Goal: Task Accomplishment & Management: Use online tool/utility

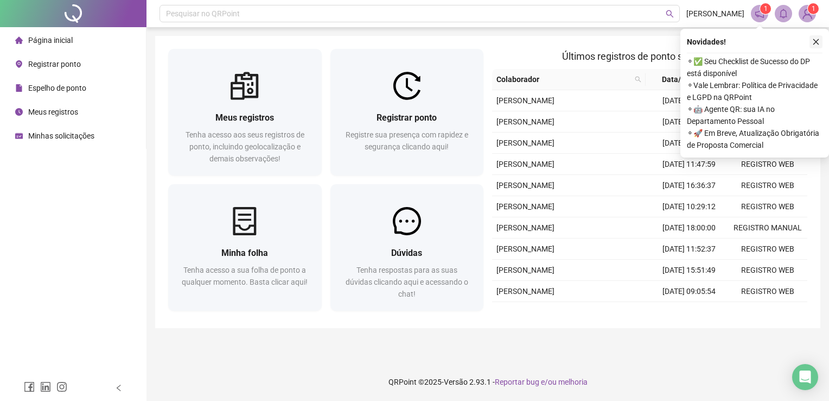
click at [821, 39] on button "button" at bounding box center [816, 41] width 13 height 13
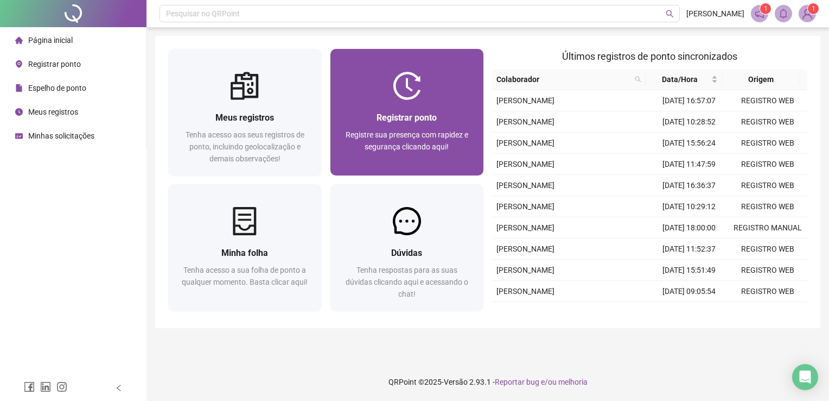
click at [460, 88] on div at bounding box center [408, 86] width 154 height 28
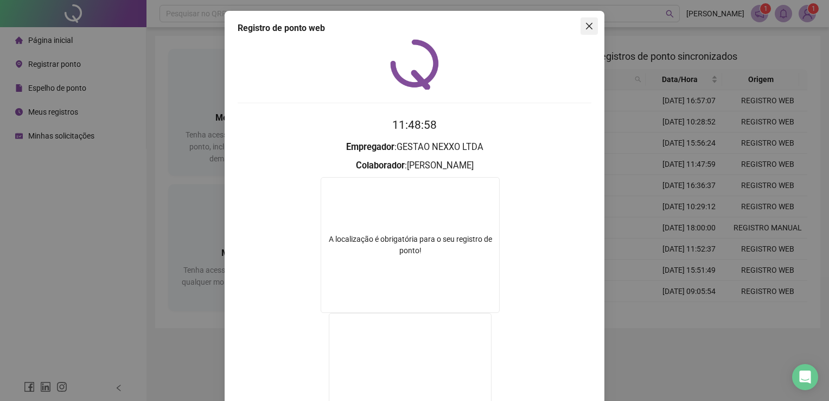
click at [588, 26] on icon "close" at bounding box center [589, 26] width 9 height 9
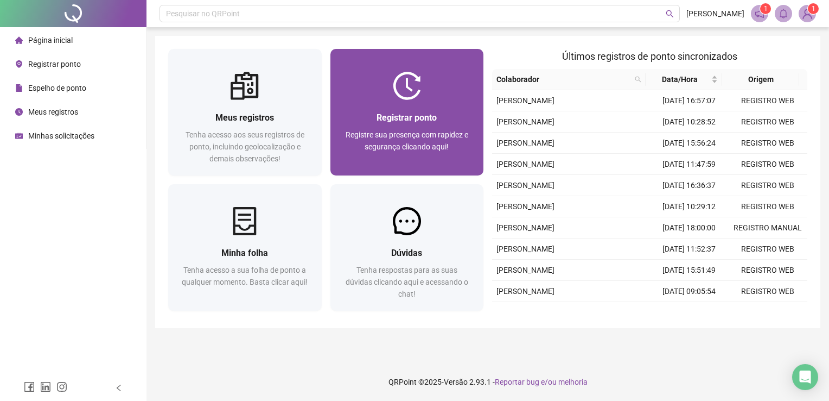
click at [417, 101] on div "Registrar ponto Registre sua presença com rapidez e segurança clicando aqui!" at bounding box center [408, 137] width 154 height 75
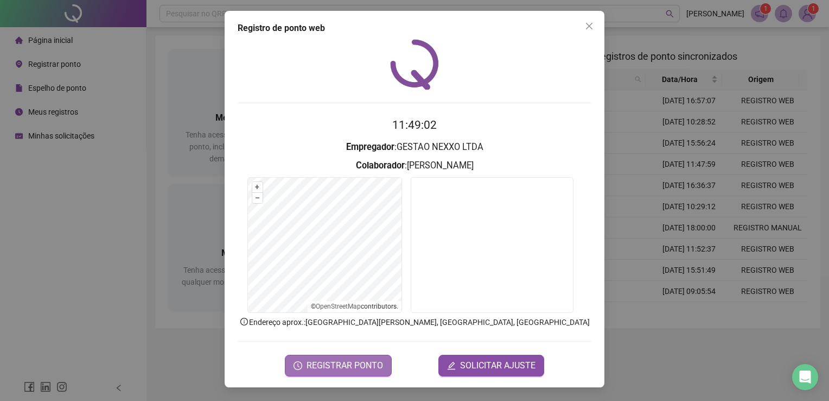
click at [347, 365] on span "REGISTRAR PONTO" at bounding box center [345, 365] width 77 height 13
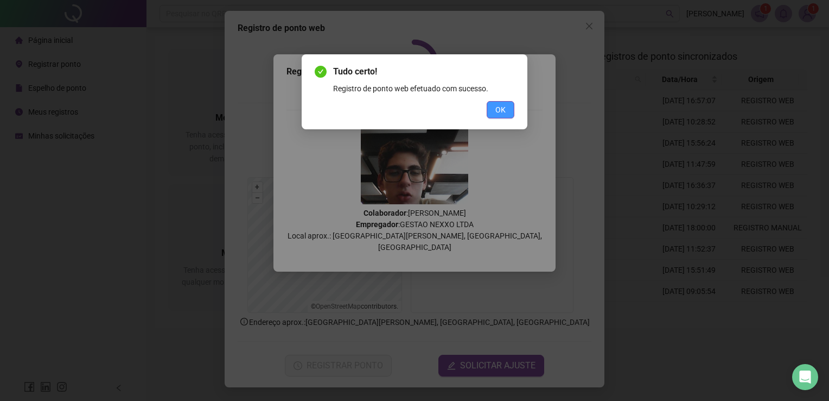
click at [489, 103] on button "OK" at bounding box center [501, 109] width 28 height 17
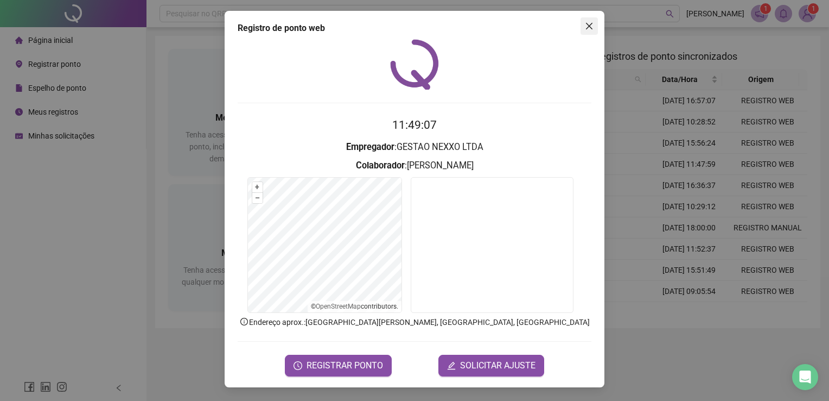
click at [593, 25] on icon "close" at bounding box center [589, 26] width 9 height 9
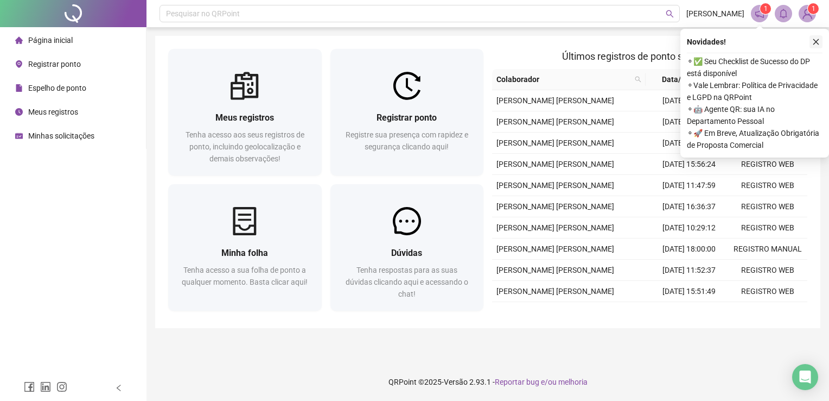
click at [820, 42] on button "button" at bounding box center [816, 41] width 13 height 13
